Goal: Navigation & Orientation: Locate item on page

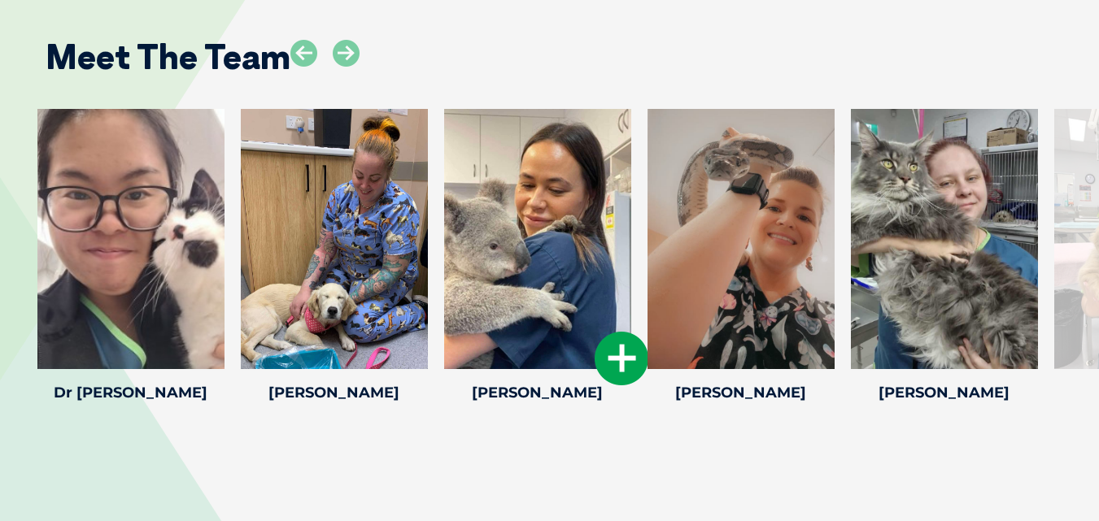
scroll to position [2684, 0]
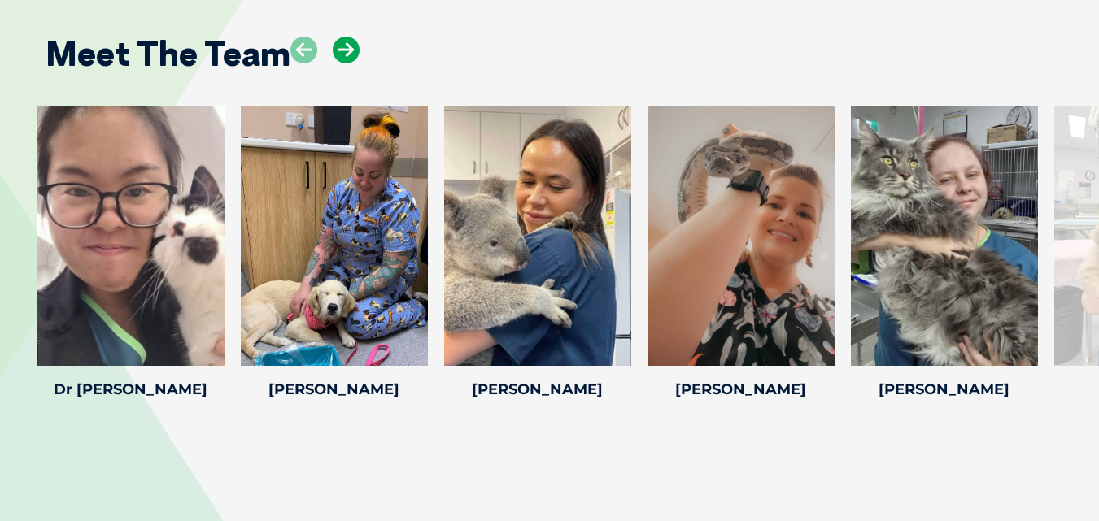
click at [342, 63] on icon at bounding box center [346, 50] width 27 height 27
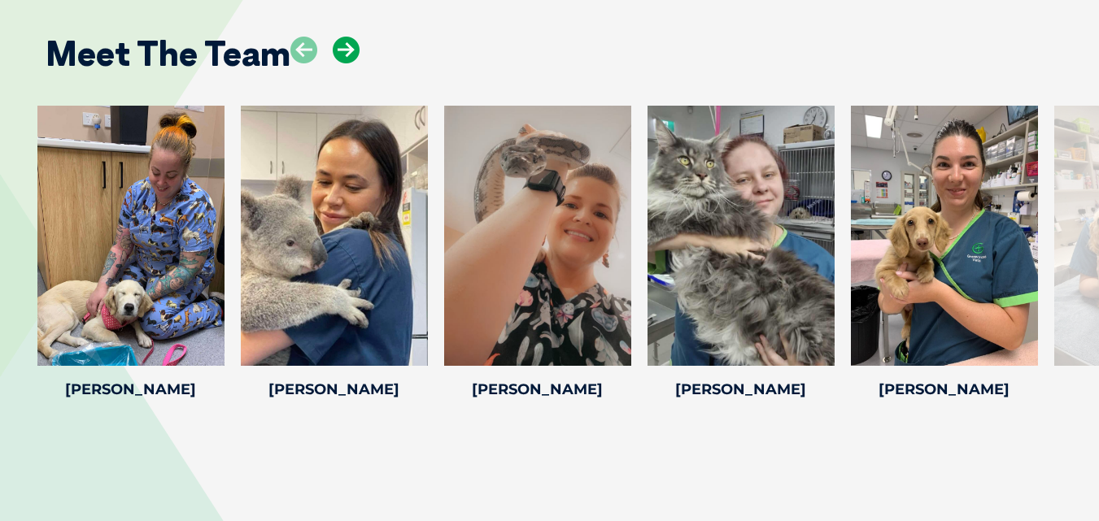
click at [342, 63] on icon at bounding box center [346, 50] width 27 height 27
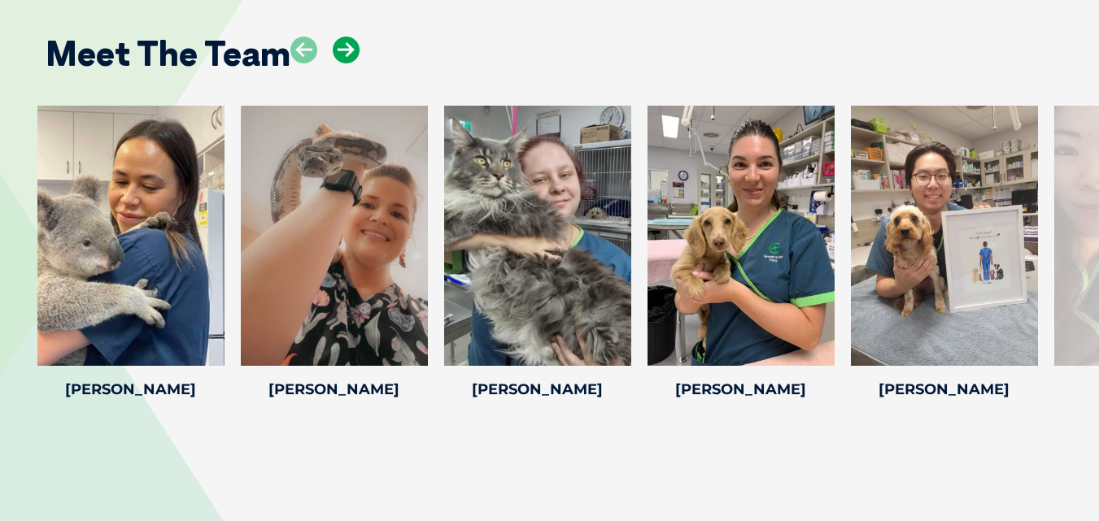
click at [342, 63] on icon at bounding box center [346, 50] width 27 height 27
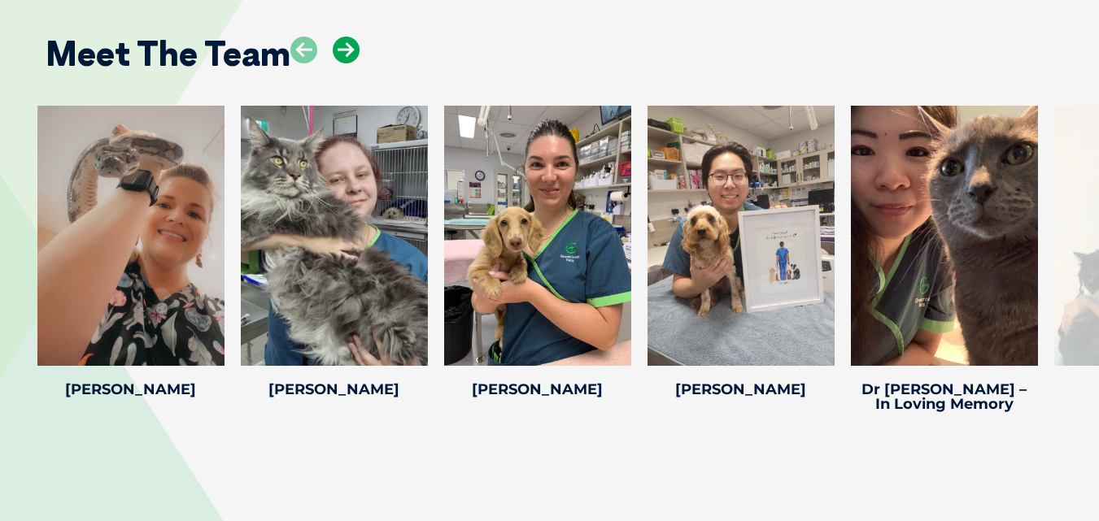
click at [342, 63] on icon at bounding box center [346, 50] width 27 height 27
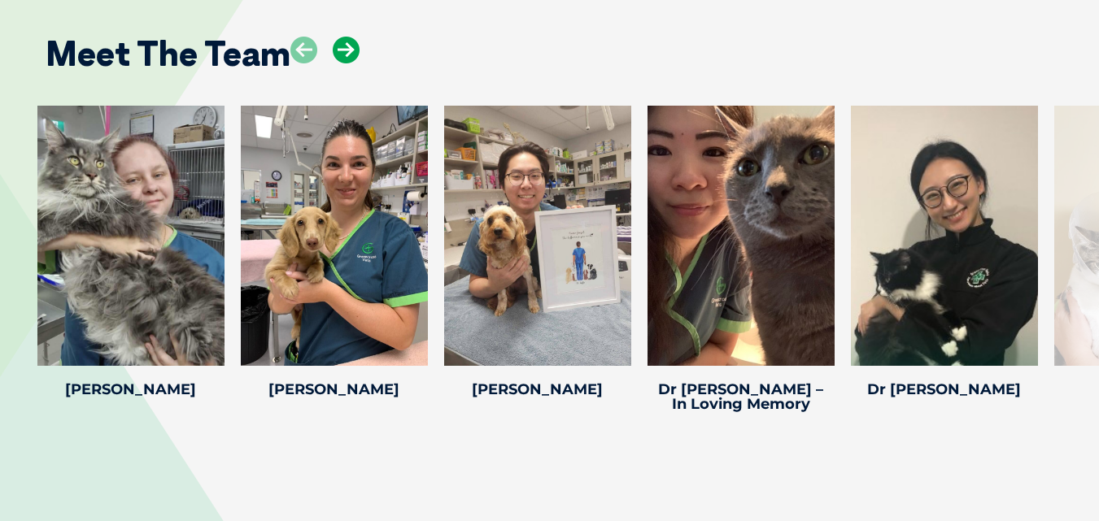
click at [342, 63] on icon at bounding box center [346, 50] width 27 height 27
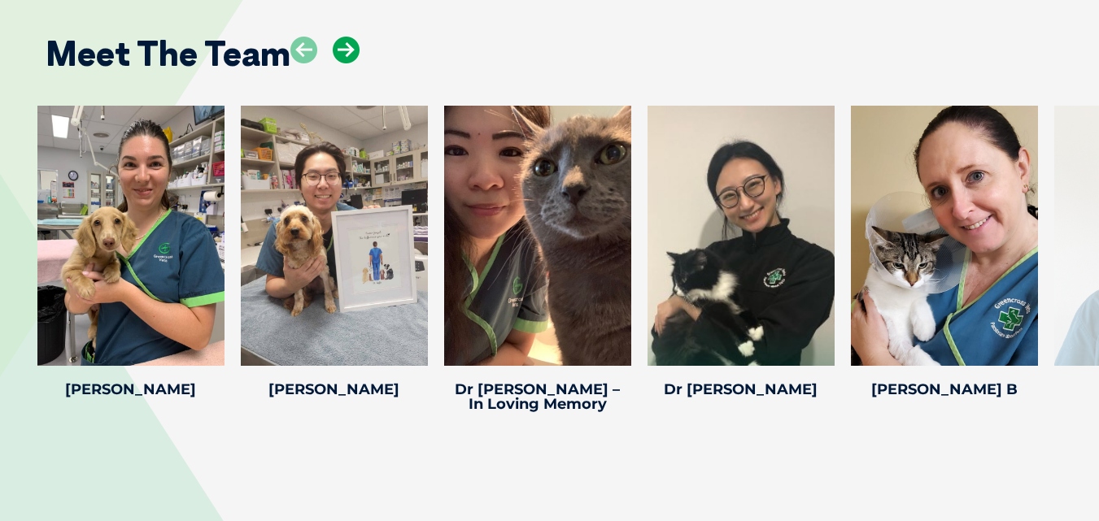
click at [342, 63] on icon at bounding box center [346, 50] width 27 height 27
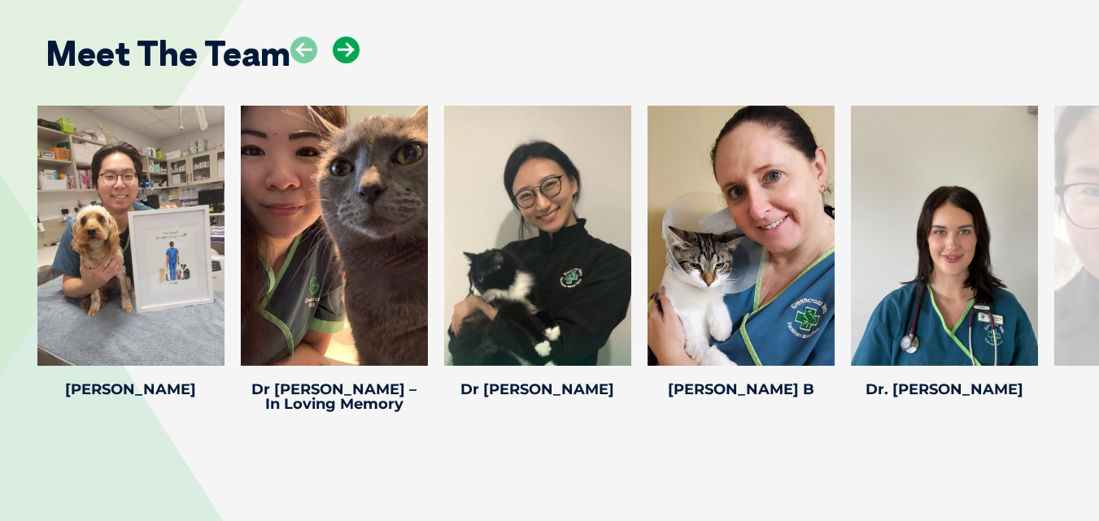
click at [342, 63] on icon at bounding box center [346, 50] width 27 height 27
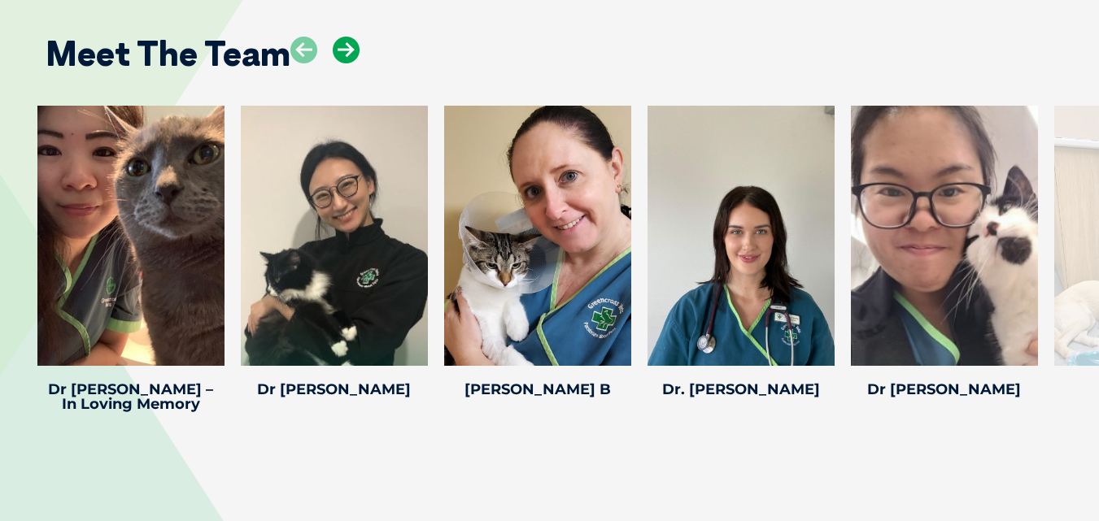
click at [342, 63] on icon at bounding box center [346, 50] width 27 height 27
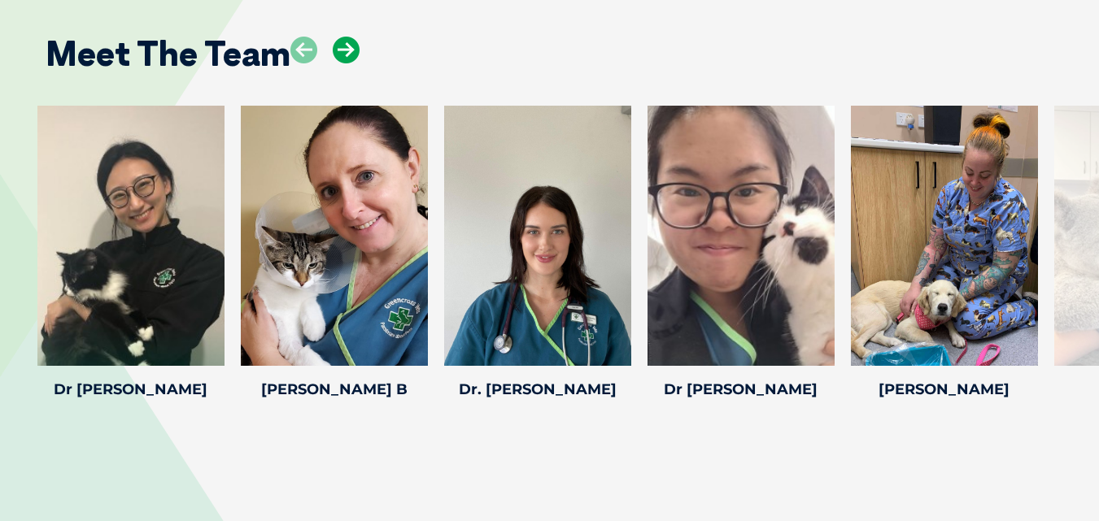
click at [342, 63] on icon at bounding box center [346, 50] width 27 height 27
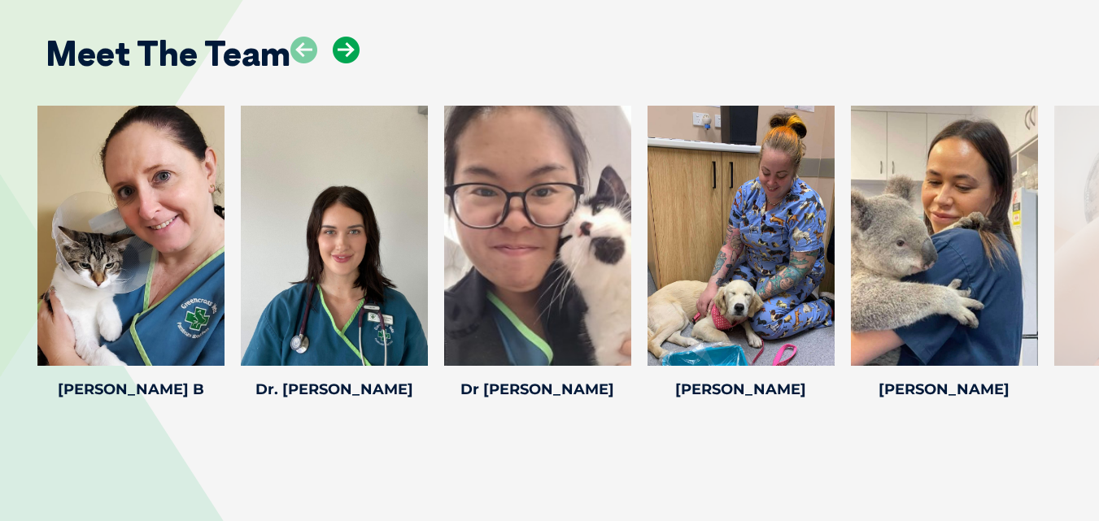
click at [342, 63] on icon at bounding box center [346, 50] width 27 height 27
click at [297, 63] on icon at bounding box center [303, 50] width 27 height 27
